Goal: Navigation & Orientation: Find specific page/section

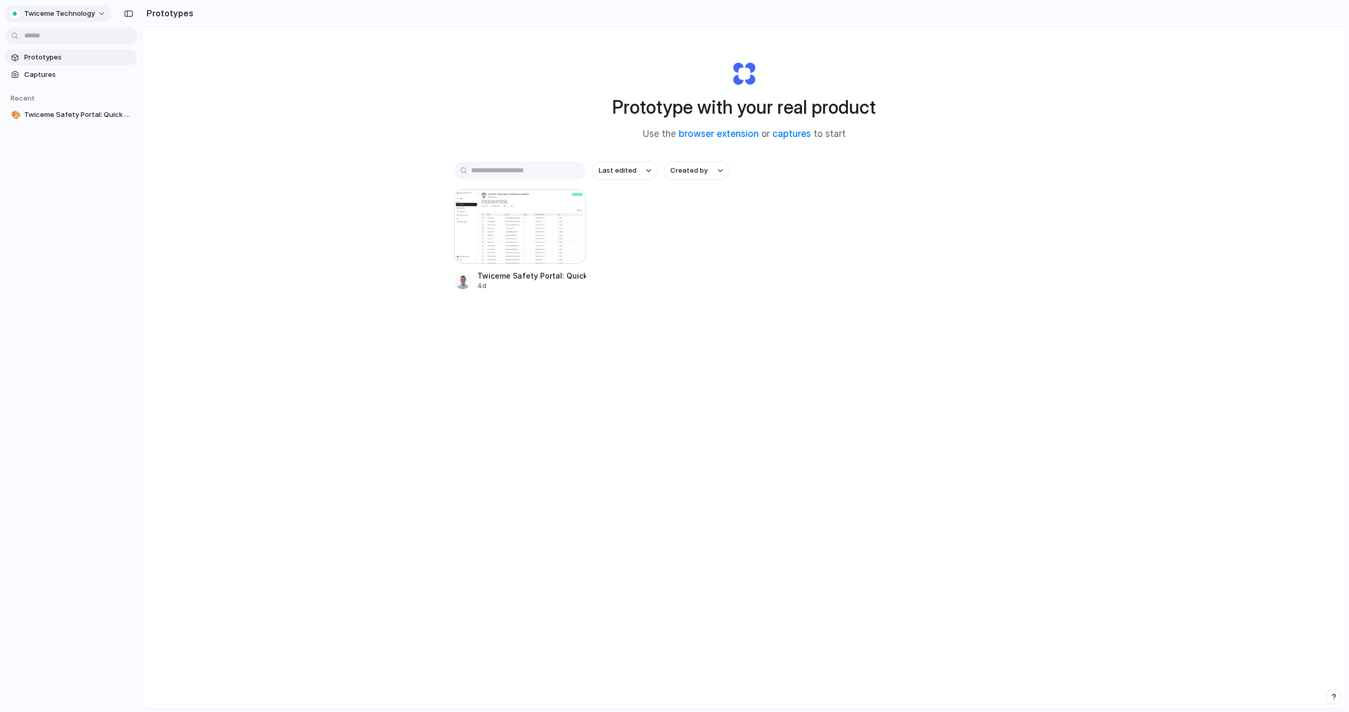
click at [87, 8] on span "Twiceme Technology" at bounding box center [59, 13] width 71 height 11
click at [63, 71] on span "Captures" at bounding box center [78, 75] width 109 height 11
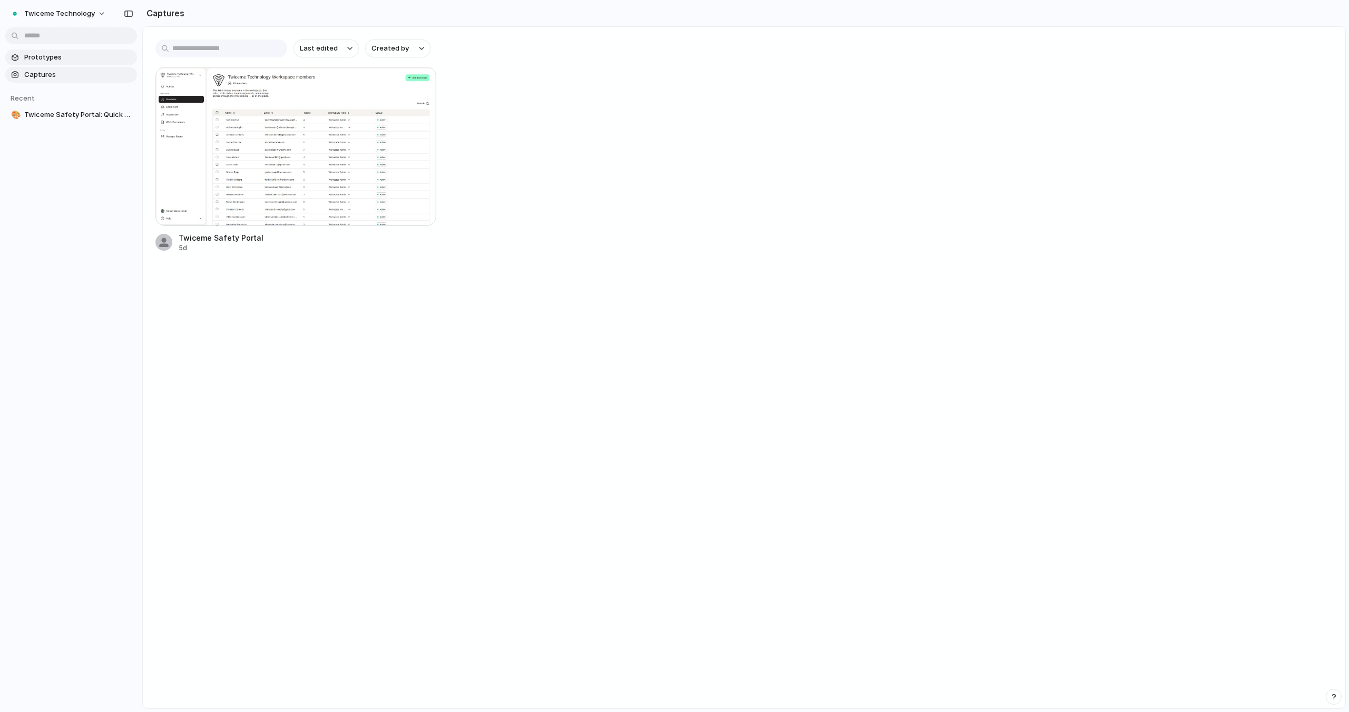
click at [65, 58] on span "Prototypes" at bounding box center [78, 57] width 109 height 11
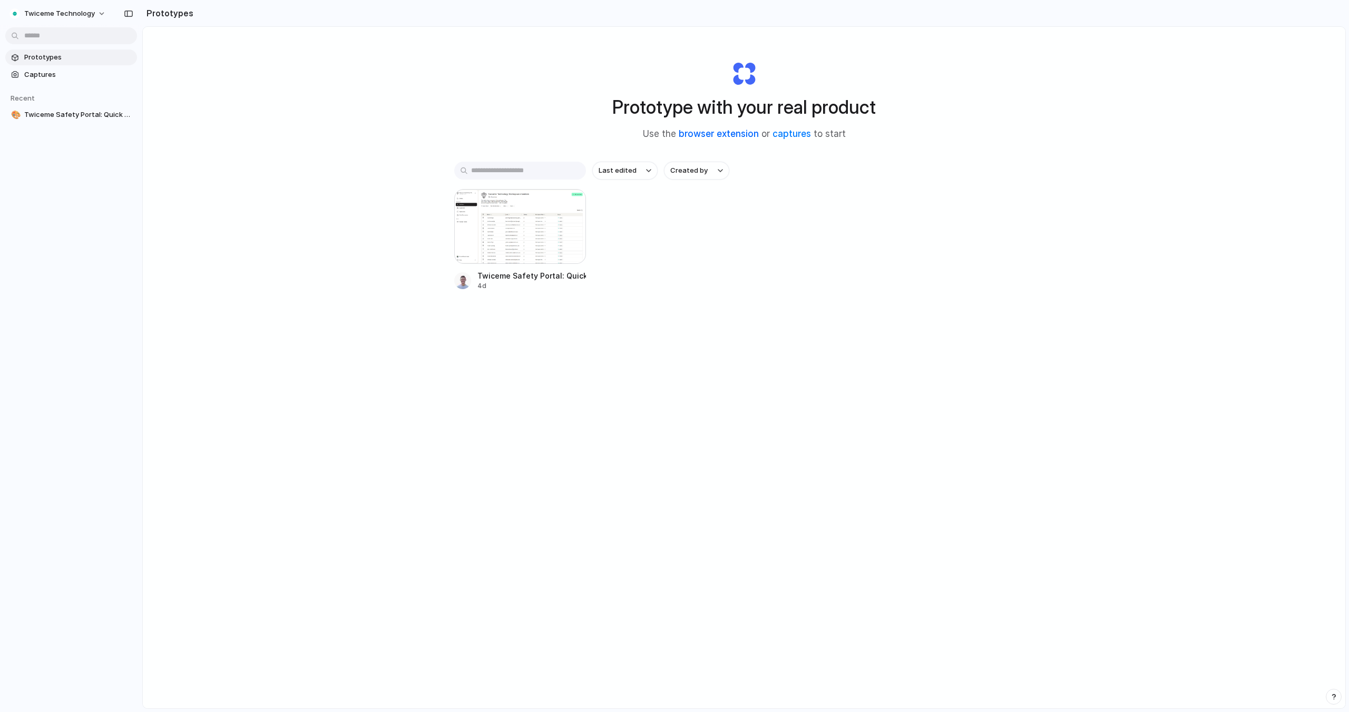
click at [714, 131] on link "browser extension" at bounding box center [718, 134] width 80 height 11
click at [766, 46] on div "Prototype with your real product Use the browser extension or captures to start" at bounding box center [743, 97] width 421 height 114
